Goal: Find contact information: Find contact information

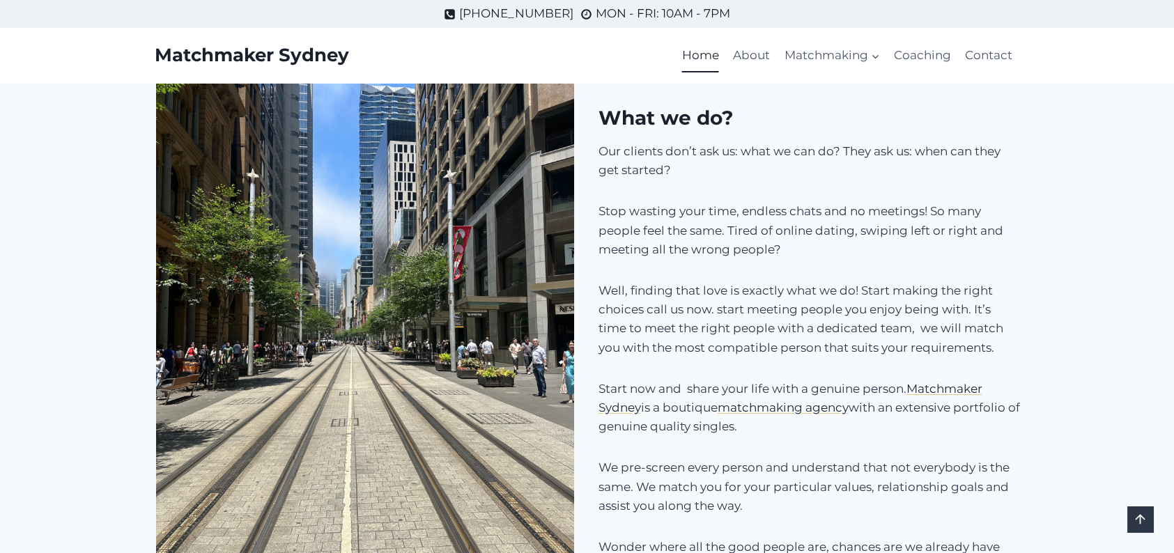
scroll to position [1184, 0]
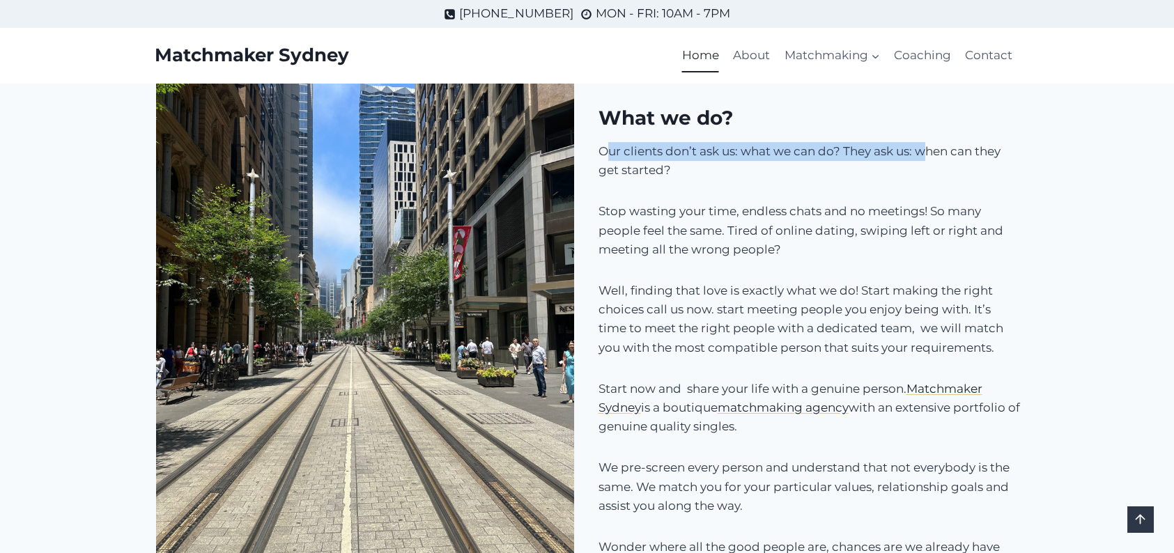
drag, startPoint x: 925, startPoint y: 146, endPoint x: 603, endPoint y: 142, distance: 322.6
click at [603, 142] on p "Our clients don’t ask us: what we can do? They ask us: when can they get starte…" at bounding box center [809, 161] width 422 height 38
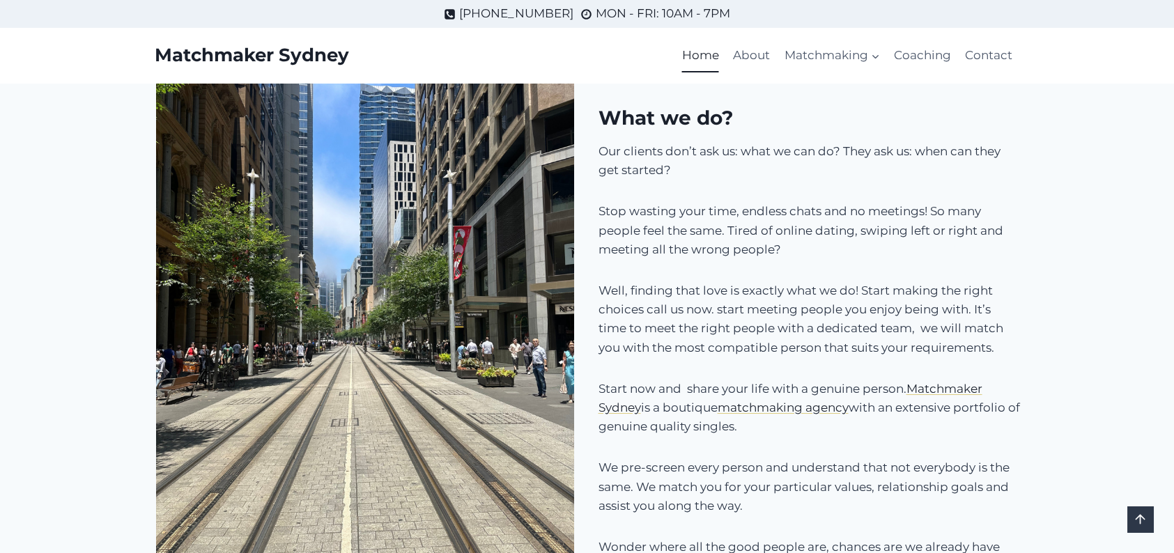
click at [723, 173] on p "Our clients don’t ask us: what we can do? They ask us: when can they get starte…" at bounding box center [809, 161] width 422 height 38
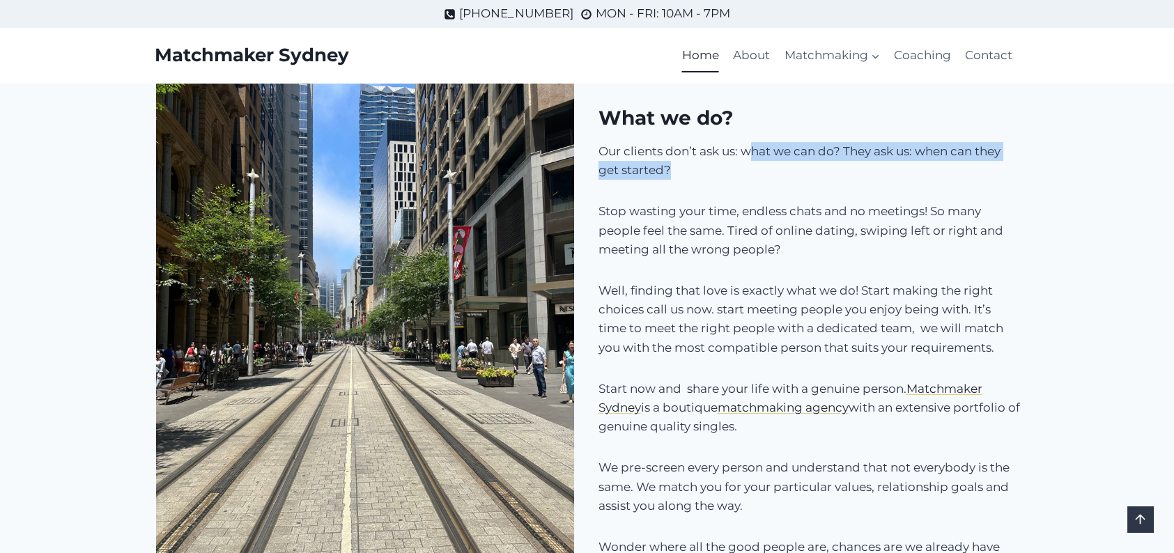
drag, startPoint x: 750, startPoint y: 150, endPoint x: 1022, endPoint y: 178, distance: 273.8
click at [1022, 178] on div "What we do? Our clients don’t ask us: what we can do? They ask us: when can the…" at bounding box center [587, 317] width 899 height 647
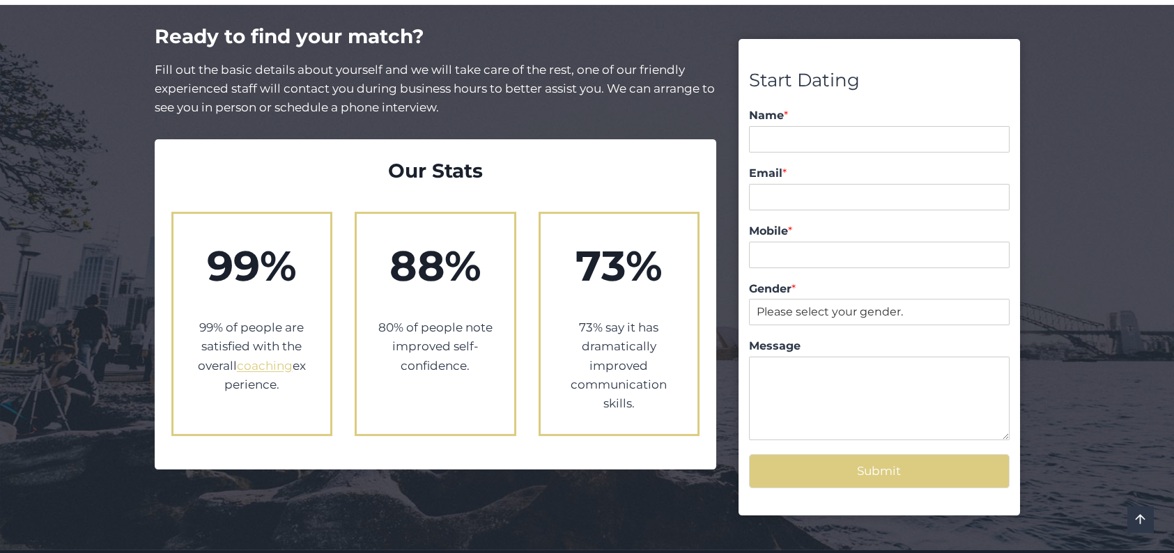
scroll to position [2439, 0]
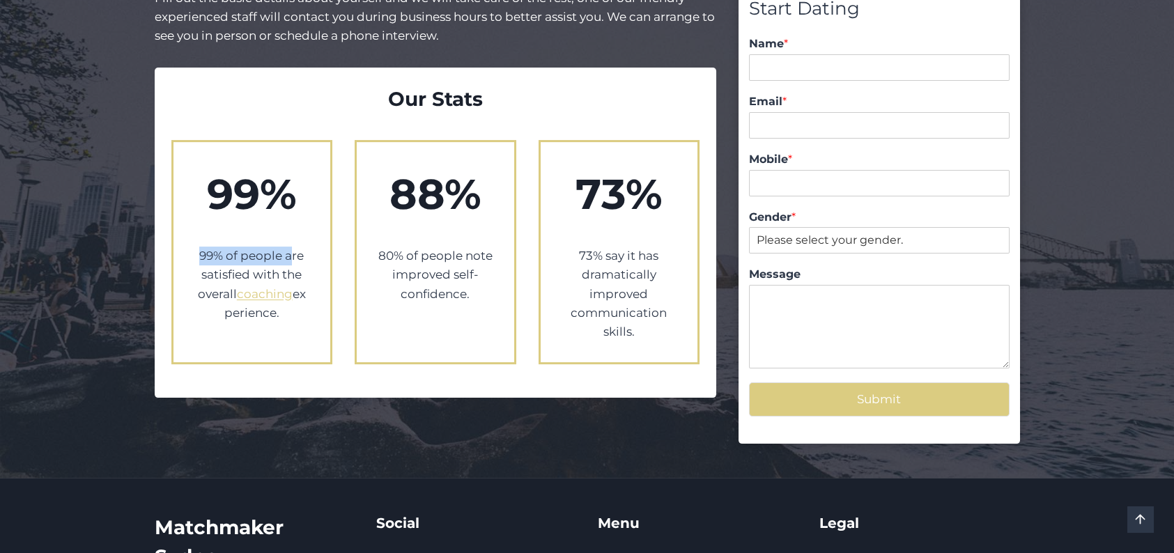
drag, startPoint x: 291, startPoint y: 226, endPoint x: 199, endPoint y: 222, distance: 92.1
click at [199, 247] on p "99% of people are satisfied with the overall coaching experience." at bounding box center [252, 285] width 116 height 76
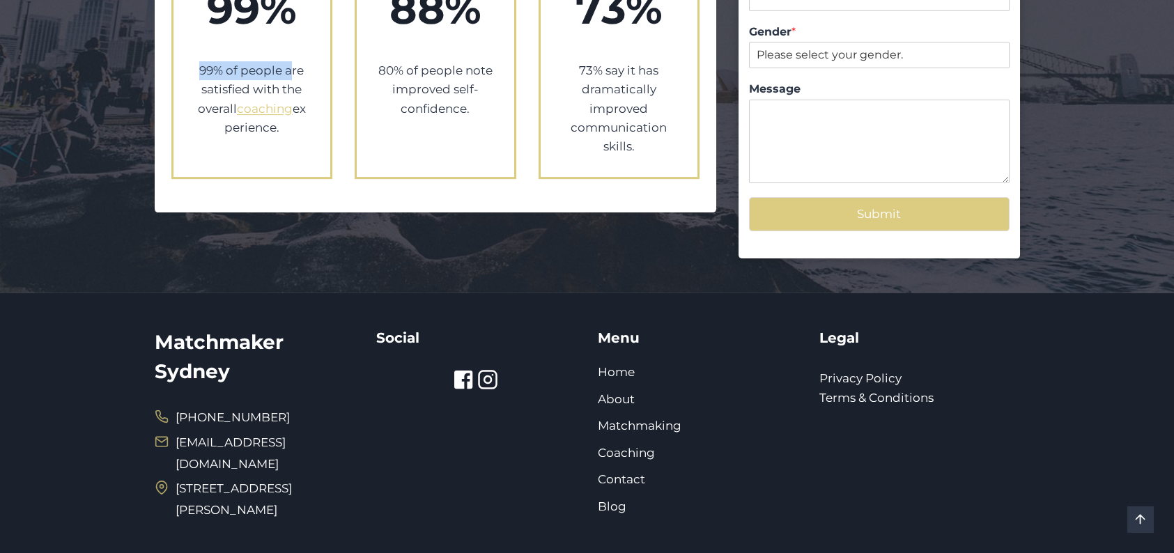
scroll to position [2655, 0]
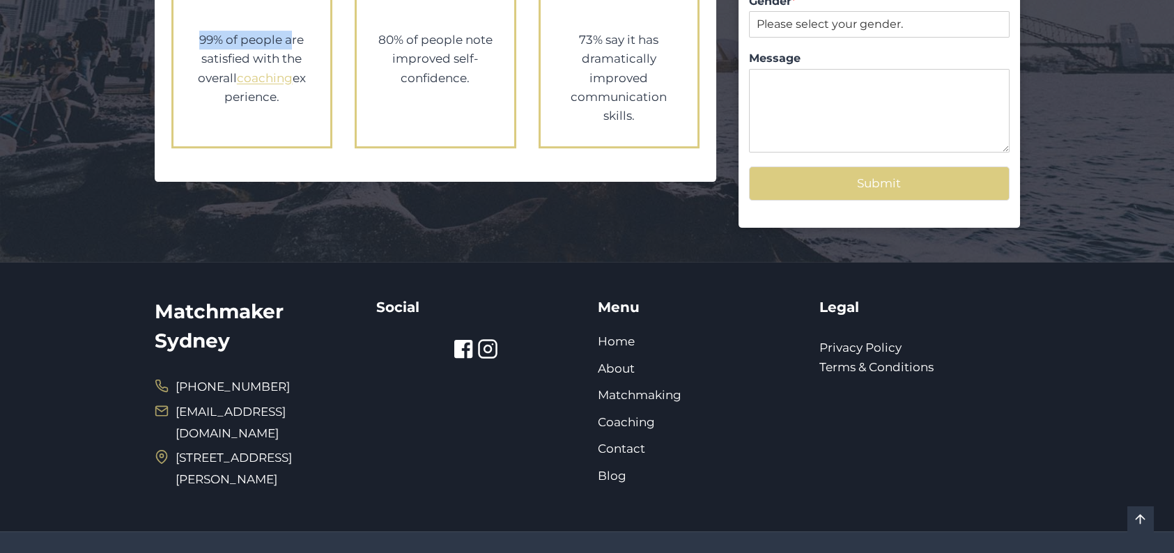
drag, startPoint x: 180, startPoint y: 411, endPoint x: 369, endPoint y: 406, distance: 188.9
click at [355, 447] on span "[STREET_ADDRESS][PERSON_NAME]" at bounding box center [266, 468] width 180 height 43
click at [219, 447] on span "[STREET_ADDRESS][PERSON_NAME]" at bounding box center [266, 468] width 180 height 43
click at [489, 339] on icon at bounding box center [487, 349] width 21 height 21
